Goal: Information Seeking & Learning: Learn about a topic

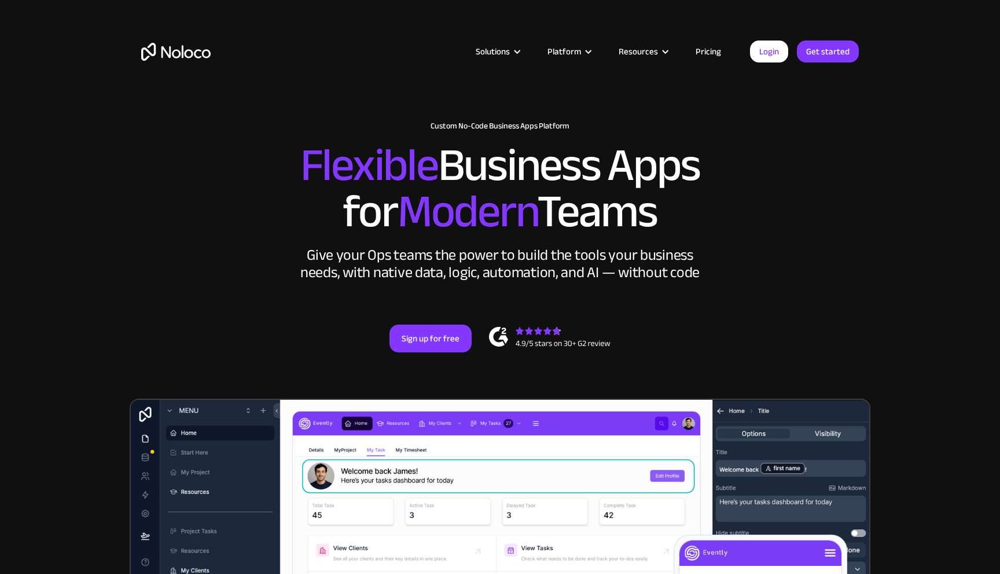
click at [711, 51] on link "Pricing" at bounding box center [708, 51] width 54 height 15
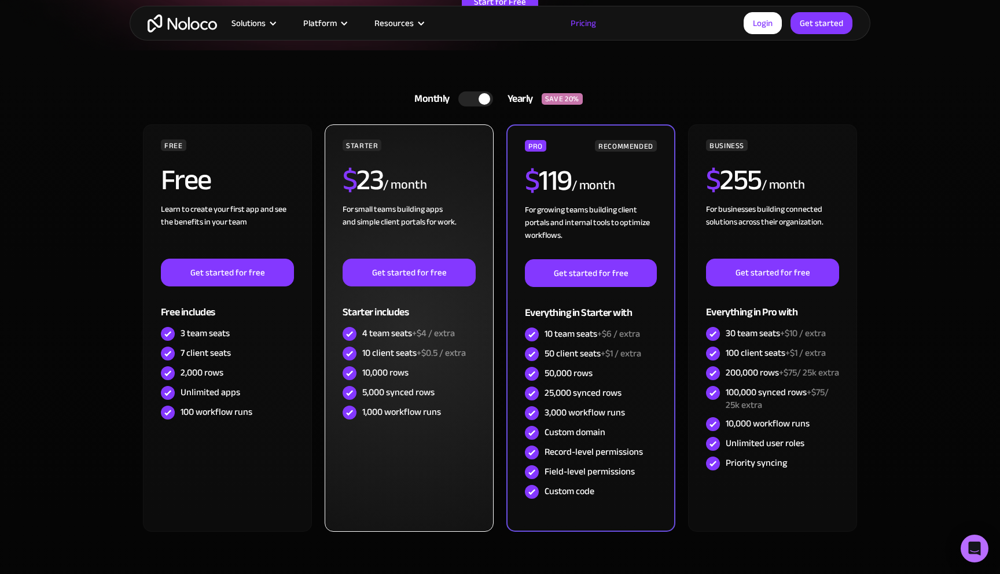
scroll to position [185, 0]
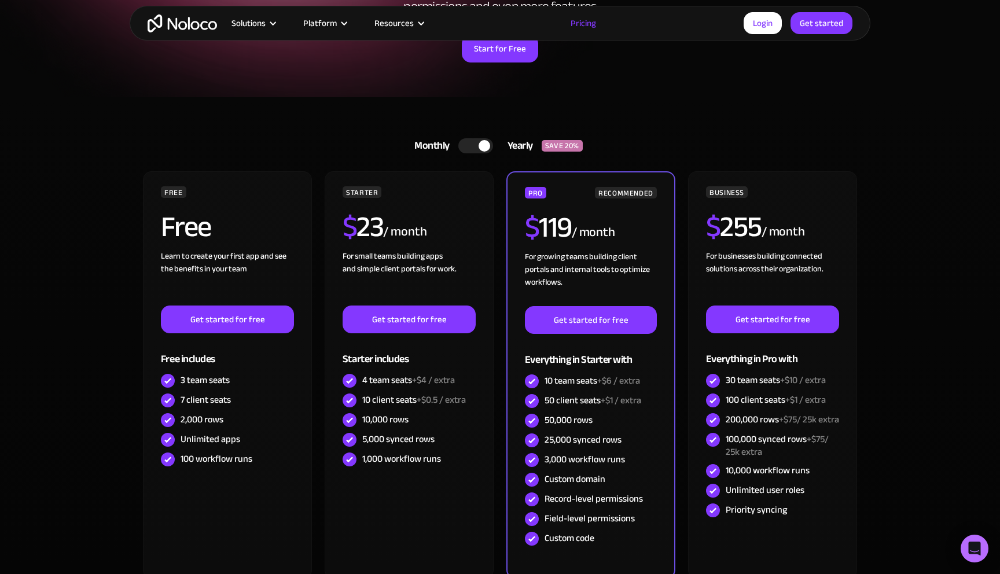
click at [479, 144] on div at bounding box center [485, 146] width 12 height 12
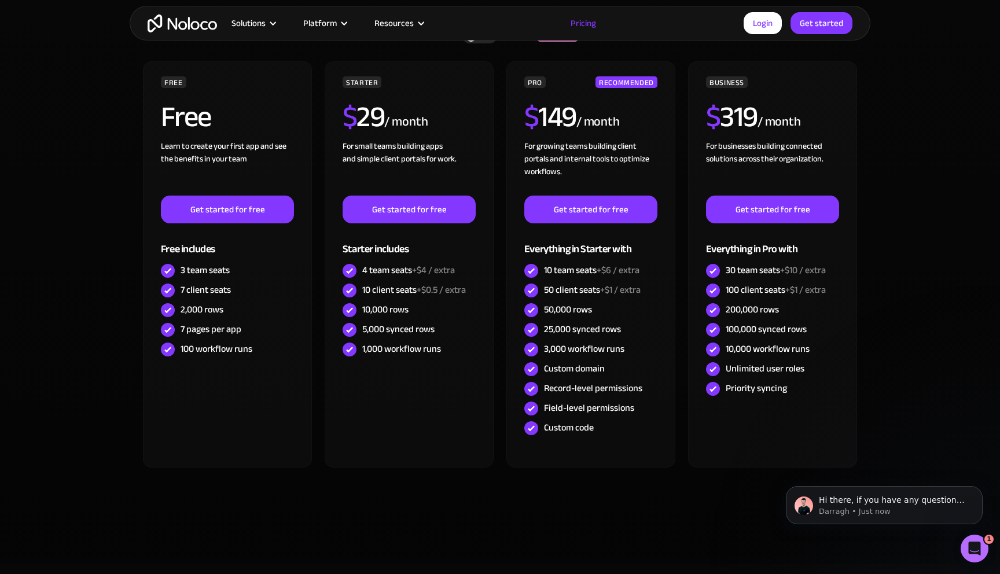
scroll to position [0, 0]
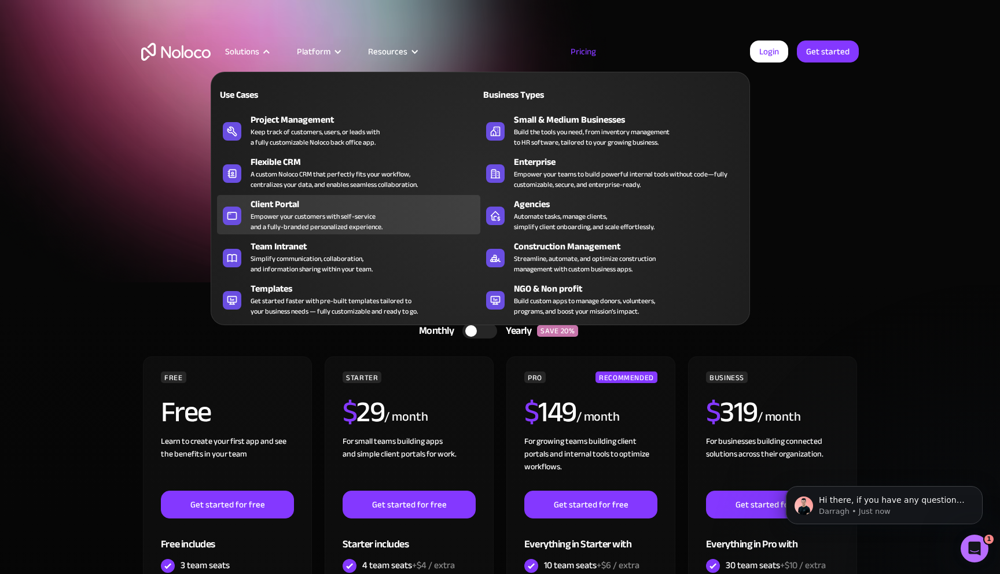
click at [291, 216] on div "Empower your customers with self-service and a fully-branded personalized exper…" at bounding box center [317, 221] width 132 height 21
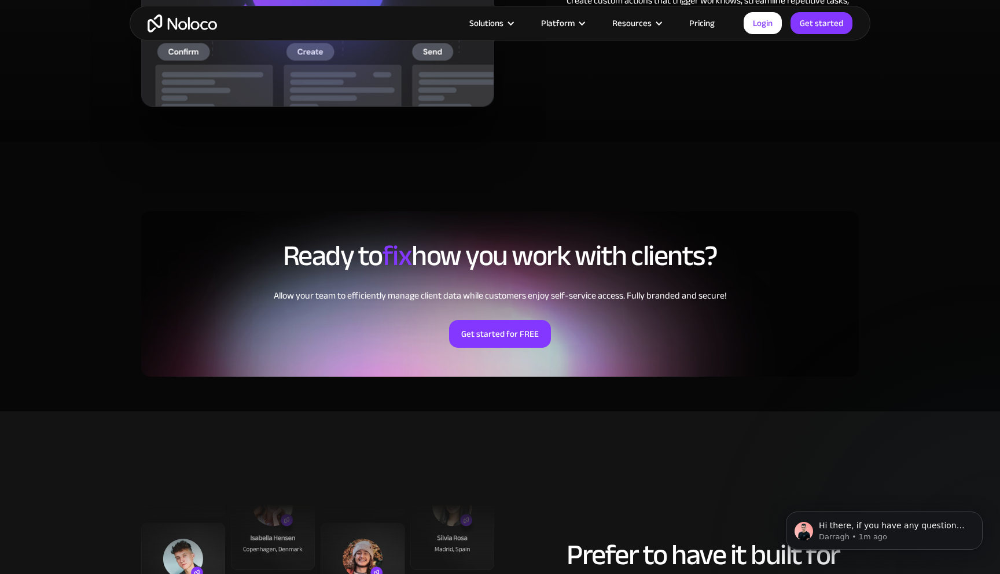
scroll to position [2456, 0]
